Goal: Find contact information: Find contact information

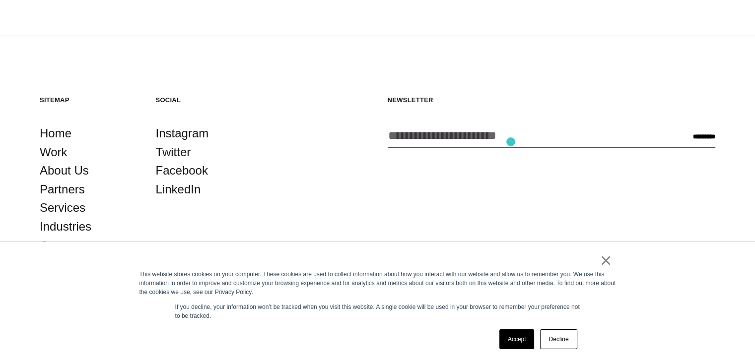
scroll to position [2687, 0]
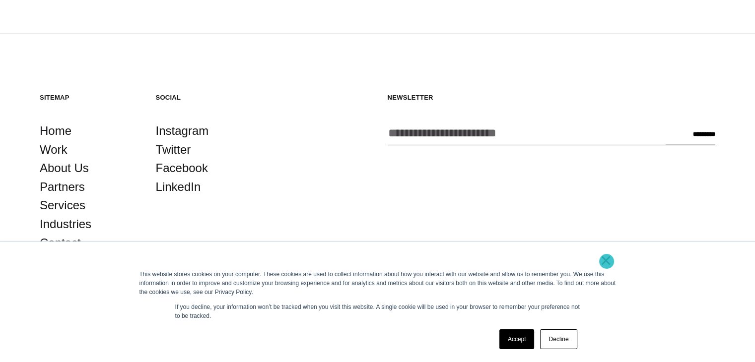
click at [606, 261] on link "×" at bounding box center [606, 260] width 12 height 9
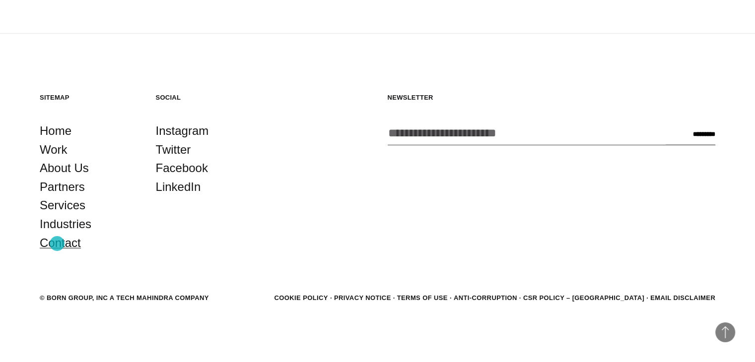
click at [57, 244] on link "Contact" at bounding box center [60, 243] width 41 height 19
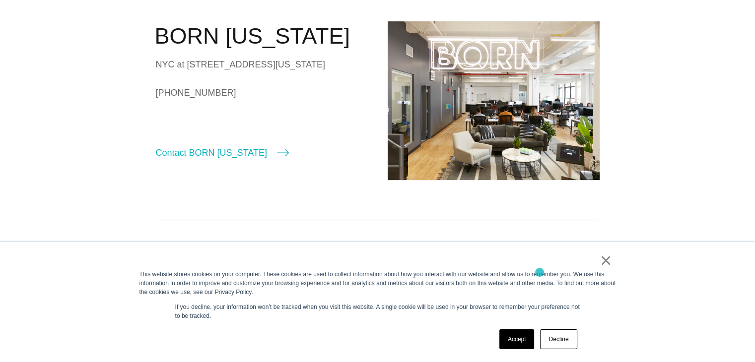
scroll to position [744, 0]
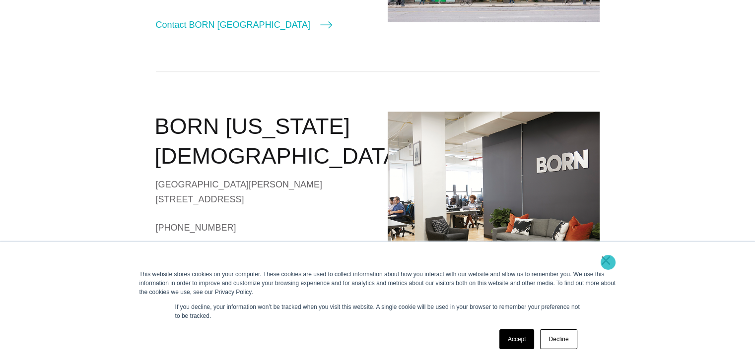
click at [608, 262] on link "×" at bounding box center [606, 260] width 12 height 9
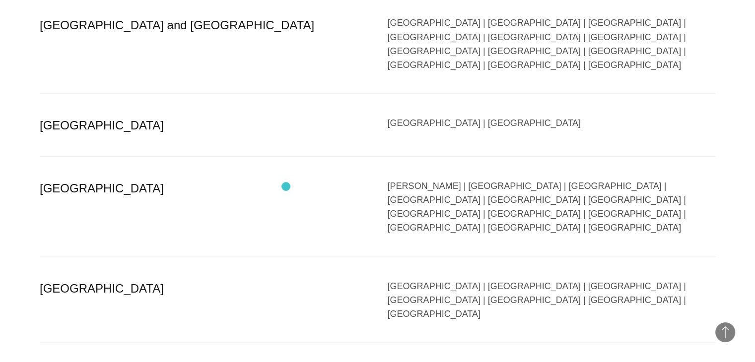
scroll to position [1804, 0]
